Goal: Information Seeking & Learning: Learn about a topic

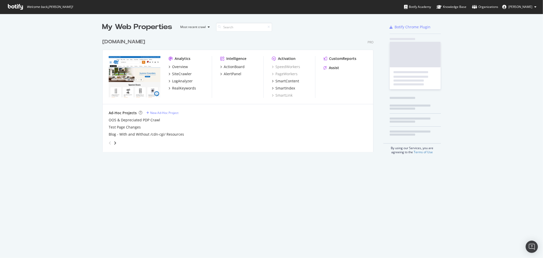
scroll to position [115, 271]
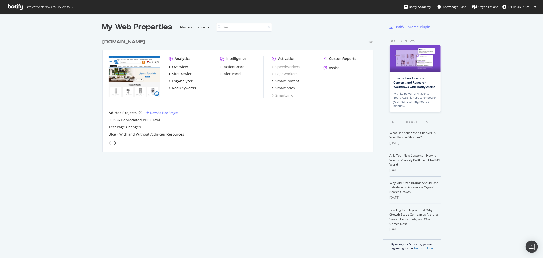
click at [106, 44] on div "[DOMAIN_NAME]" at bounding box center [123, 41] width 43 height 7
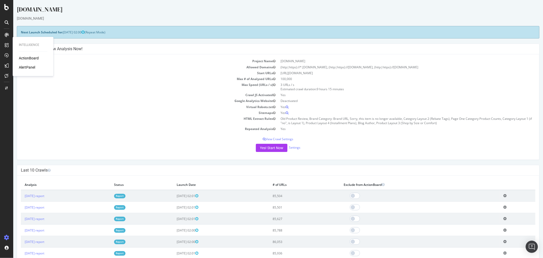
click at [24, 56] on div "ActionBoard" at bounding box center [29, 58] width 20 height 5
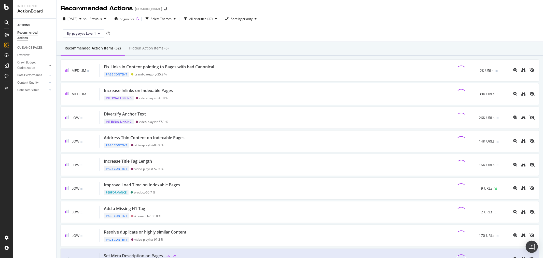
drag, startPoint x: 30, startPoint y: 65, endPoint x: 51, endPoint y: 63, distance: 21.5
click at [30, 65] on div "Crawl Budget Optimization" at bounding box center [30, 65] width 27 height 11
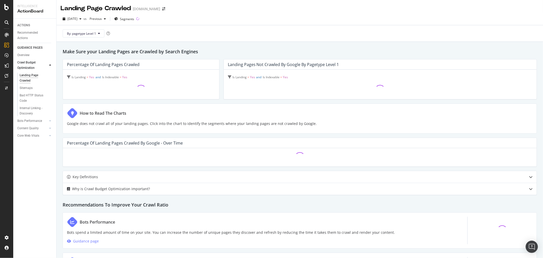
click at [25, 75] on div "Landing Page Crawled" at bounding box center [34, 78] width 28 height 11
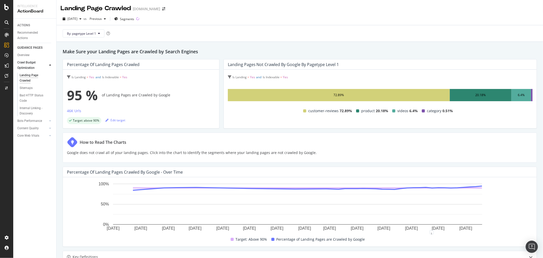
click at [471, 92] on div "20.18%" at bounding box center [481, 95] width 62 height 12
click at [22, 110] on div "Internal Linking - Discovery" at bounding box center [34, 110] width 29 height 11
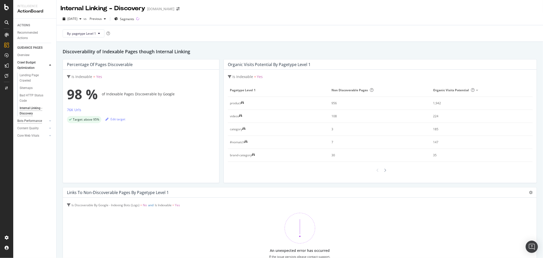
click at [33, 118] on div "Bots Performance" at bounding box center [29, 120] width 25 height 5
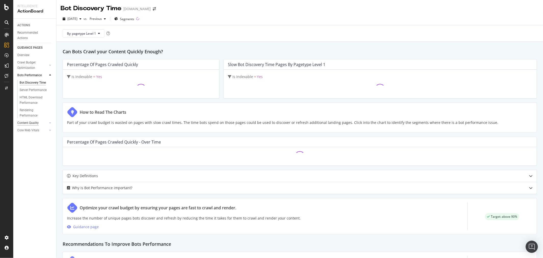
click at [33, 121] on div "Content Quality" at bounding box center [27, 122] width 21 height 5
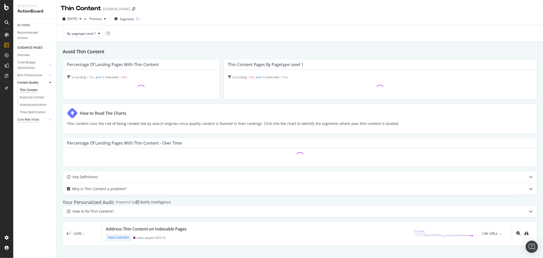
click at [33, 121] on div "Core Web Vitals" at bounding box center [28, 119] width 22 height 5
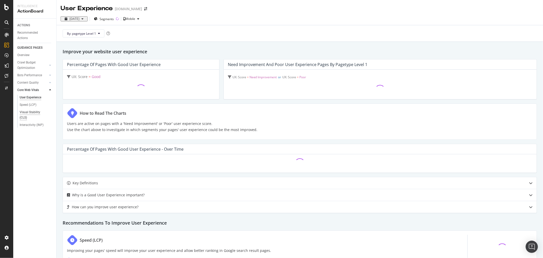
click at [33, 114] on div "Visual Stability (CLS)" at bounding box center [34, 115] width 28 height 11
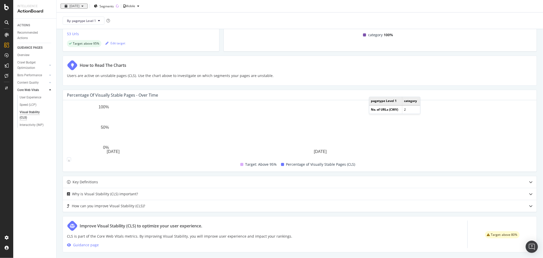
scroll to position [79, 0]
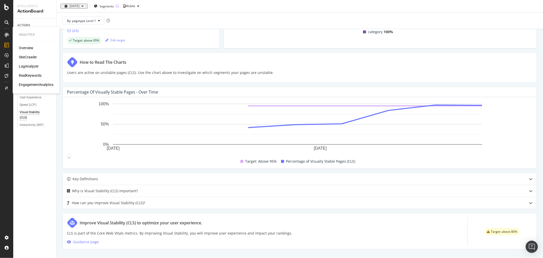
click at [26, 47] on div "Overview" at bounding box center [26, 48] width 15 height 5
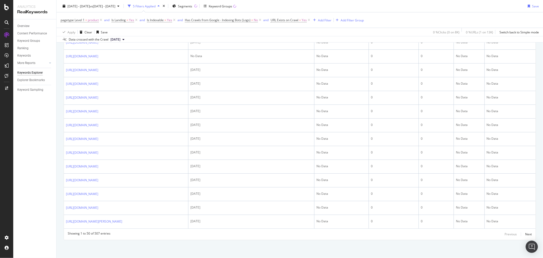
scroll to position [858, 0]
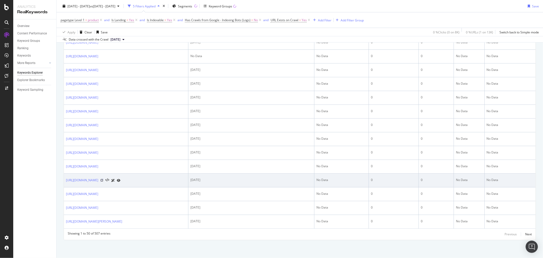
click at [103, 179] on icon at bounding box center [101, 180] width 3 height 3
